Goal: Task Accomplishment & Management: Manage account settings

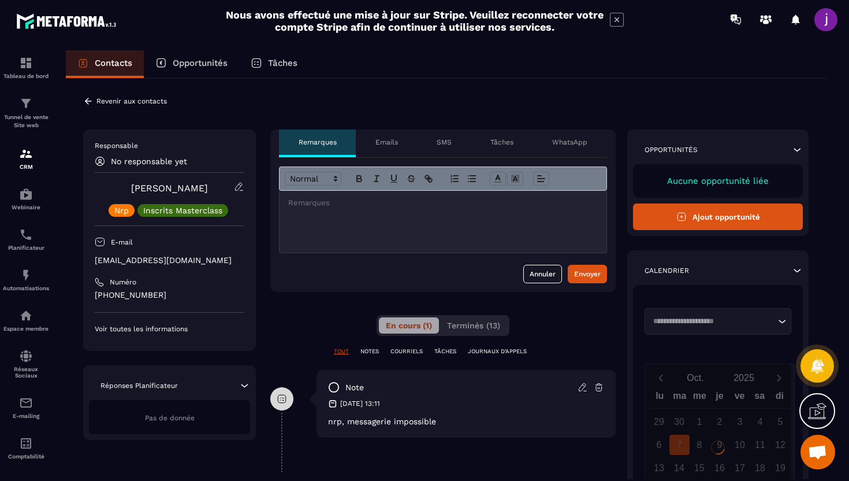
click at [89, 100] on icon at bounding box center [88, 101] width 10 height 10
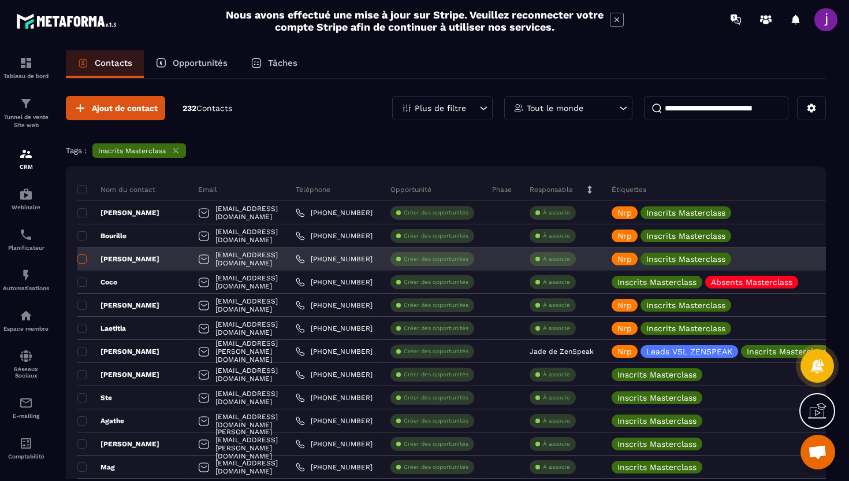
click at [83, 258] on span at bounding box center [81, 258] width 9 height 9
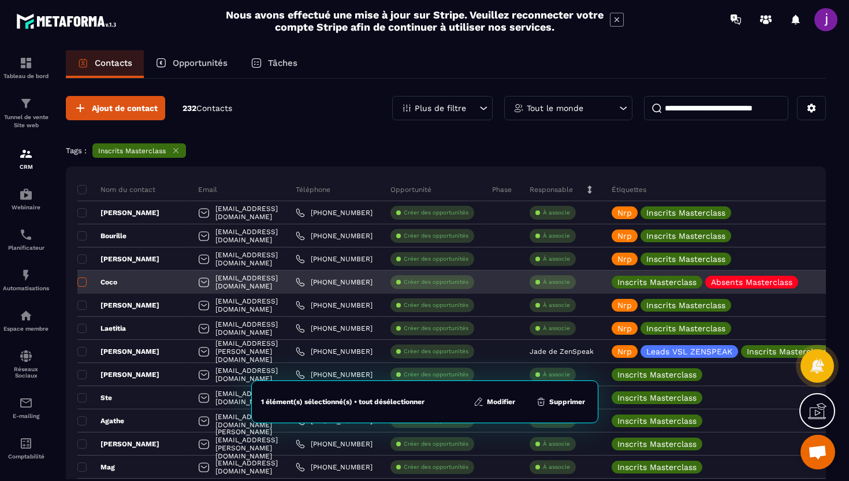
click at [80, 281] on span at bounding box center [81, 281] width 9 height 9
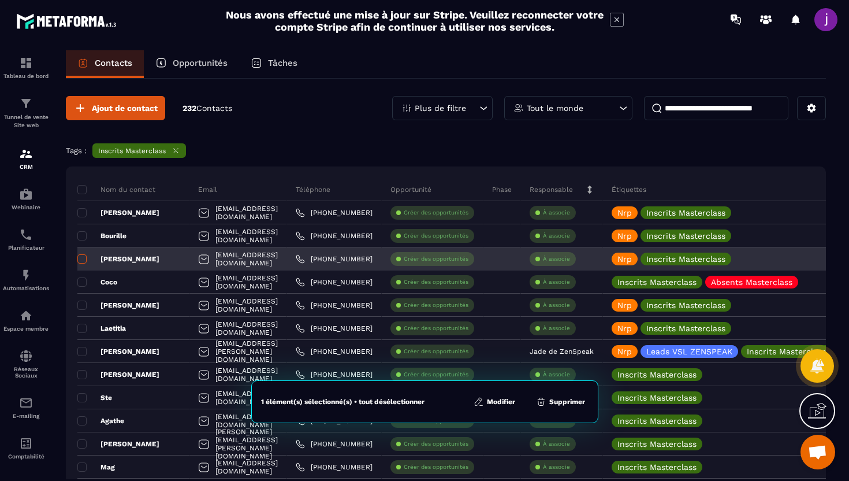
click at [83, 258] on span at bounding box center [81, 258] width 9 height 9
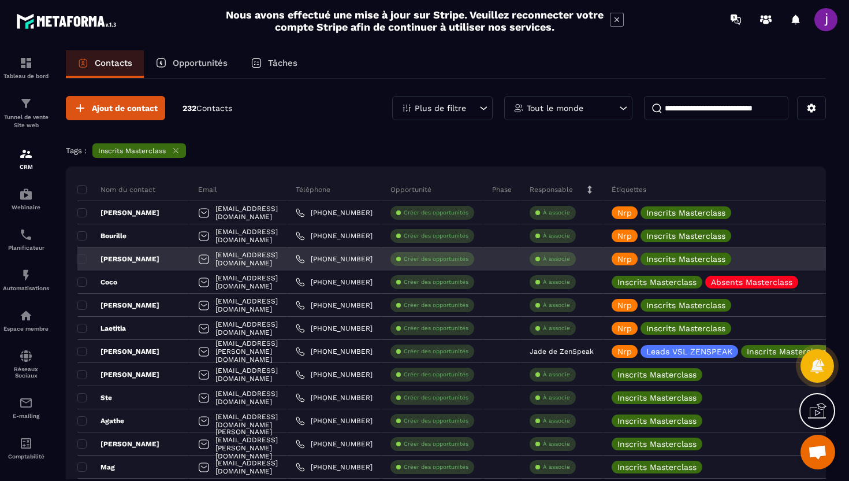
click at [287, 254] on div "[EMAIL_ADDRESS][DOMAIN_NAME]" at bounding box center [238, 258] width 98 height 23
click at [161, 261] on div "[PERSON_NAME]" at bounding box center [133, 258] width 112 height 23
